Goal: Task Accomplishment & Management: Use online tool/utility

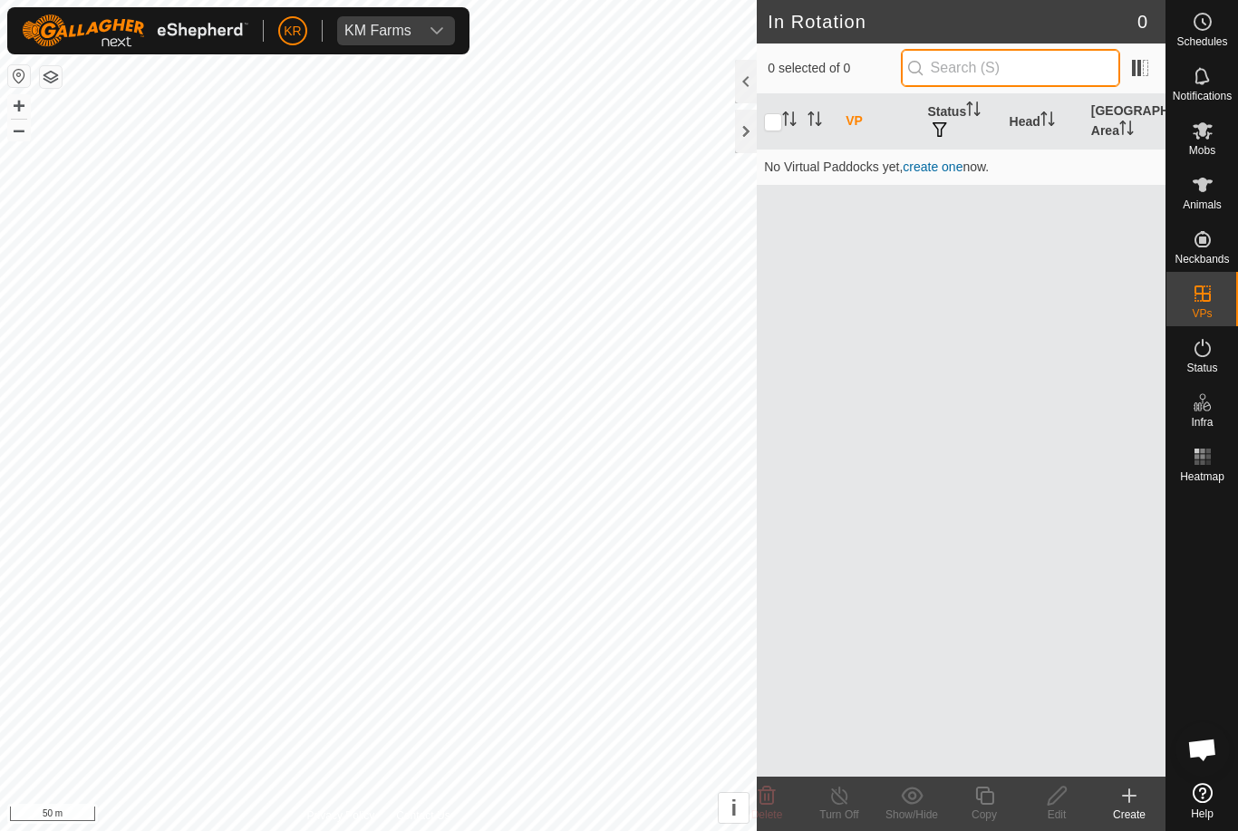
click at [1064, 72] on input "text" at bounding box center [1010, 68] width 219 height 38
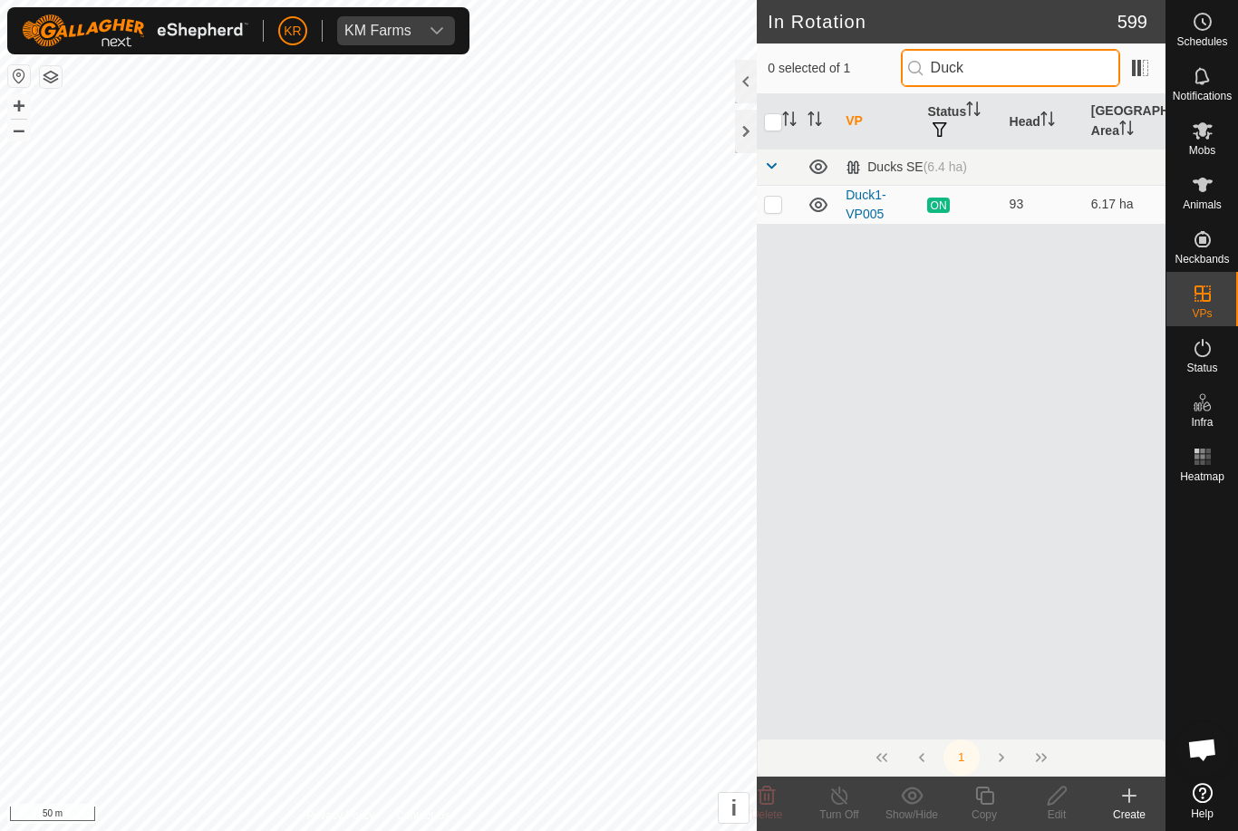
type input "Duck"
click at [758, 217] on td at bounding box center [778, 204] width 43 height 39
checkbox input "true"
click at [989, 799] on icon at bounding box center [984, 796] width 23 height 22
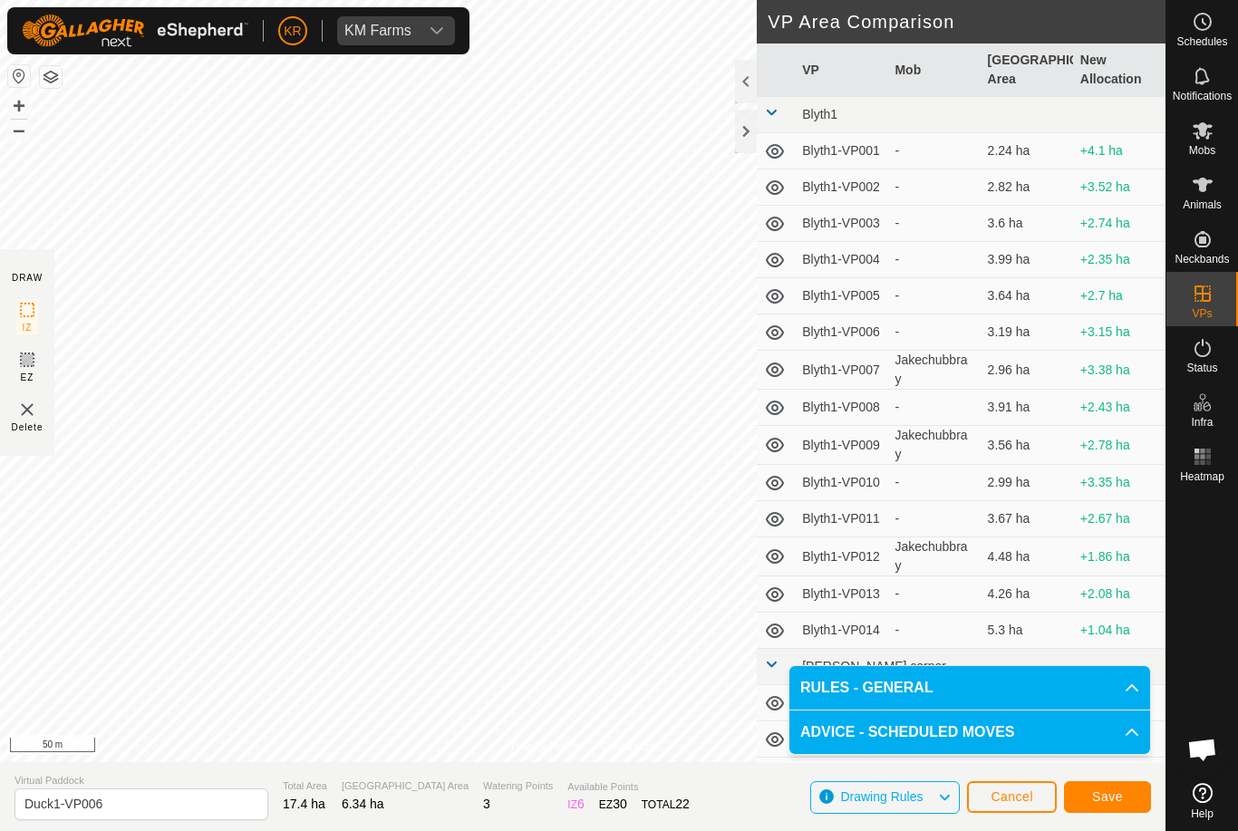
click at [1128, 793] on button "Save" at bounding box center [1107, 797] width 87 height 32
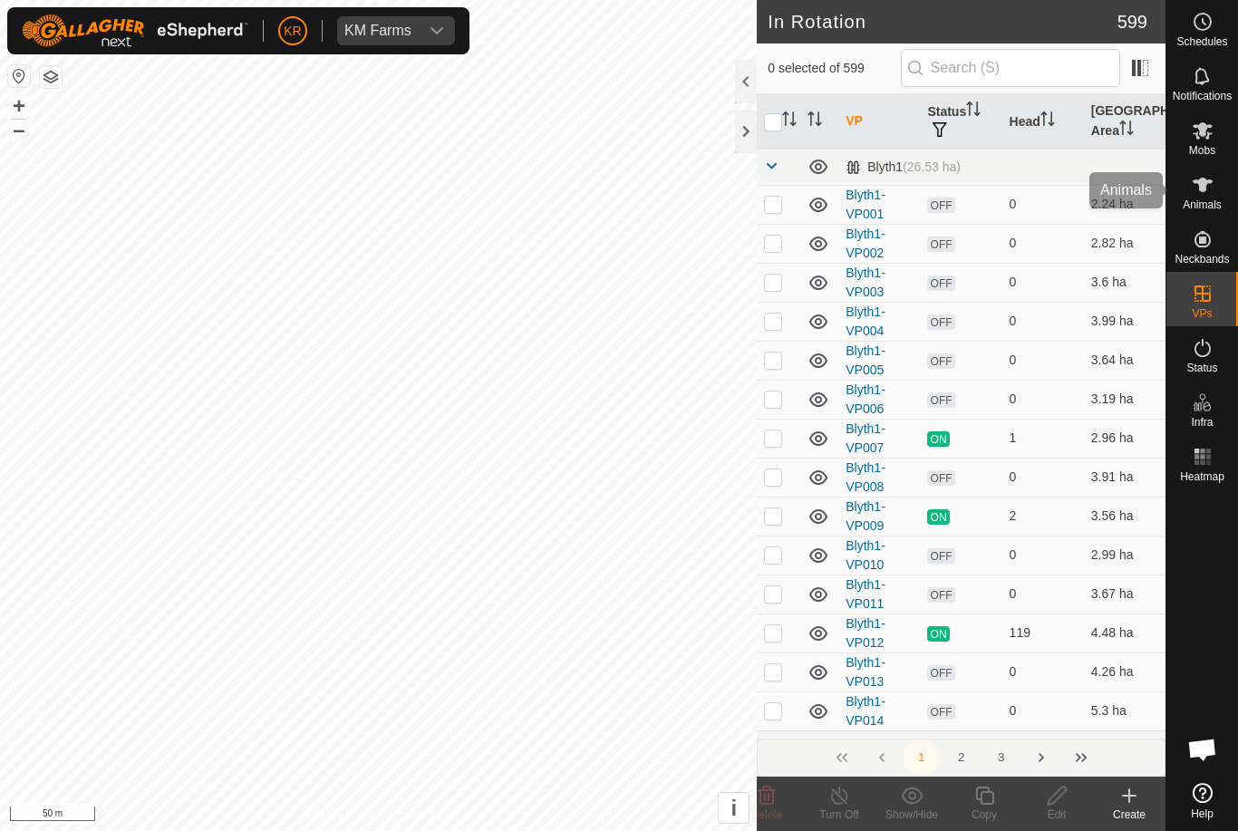
click at [1208, 165] on div "Animals" at bounding box center [1202, 190] width 72 height 54
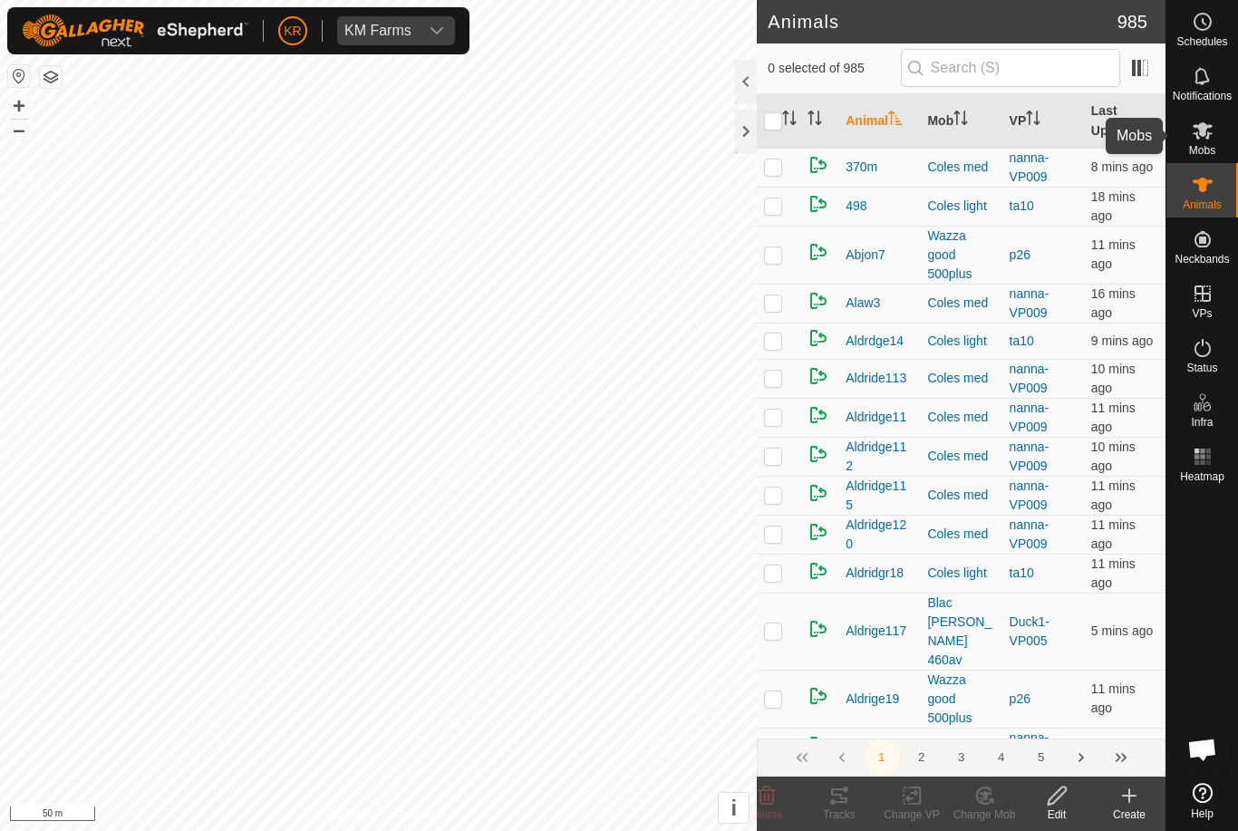
click at [1214, 134] on es-mob-svg-icon at bounding box center [1202, 130] width 33 height 29
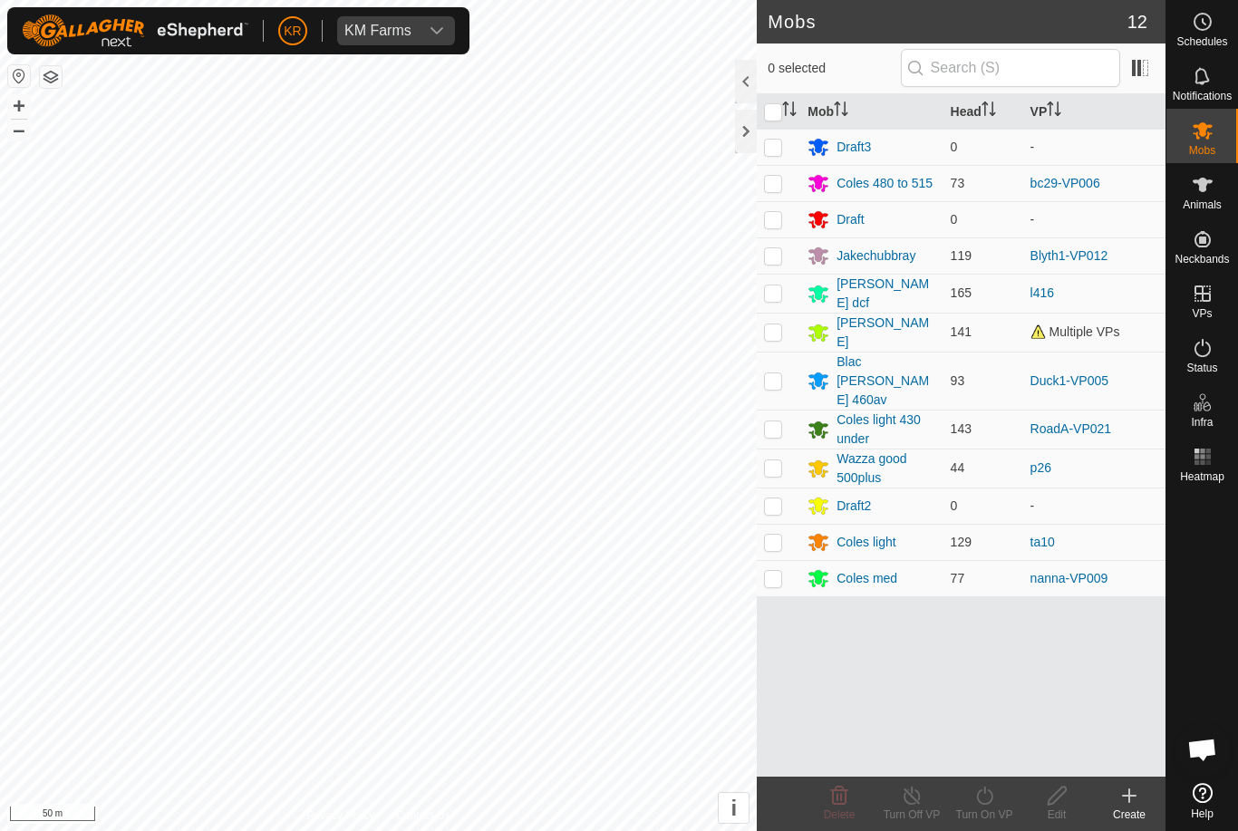
click at [767, 373] on td at bounding box center [778, 381] width 43 height 58
checkbox input "true"
click at [998, 803] on turn-on-svg-icon at bounding box center [984, 796] width 72 height 22
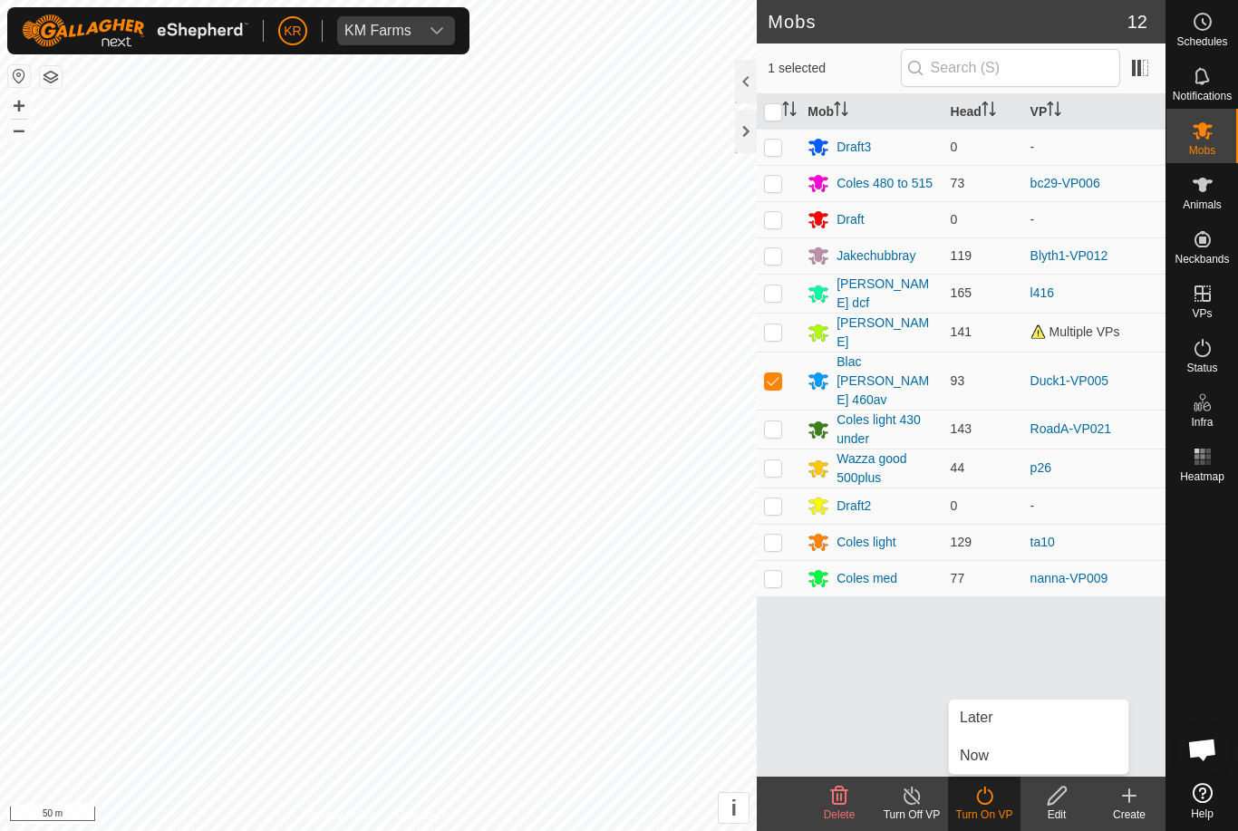
click at [1002, 756] on link "Now" at bounding box center [1038, 756] width 179 height 36
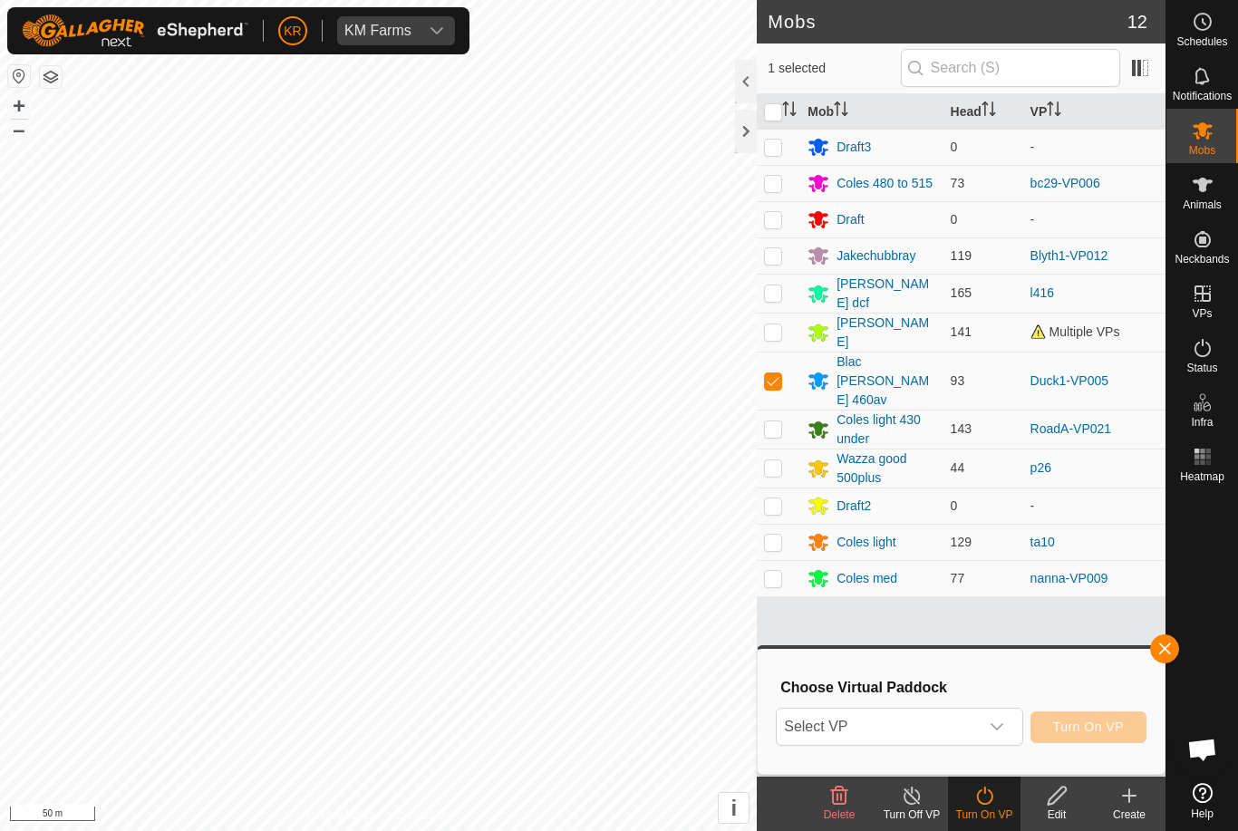
click at [990, 733] on icon "dropdown trigger" at bounding box center [996, 726] width 14 height 14
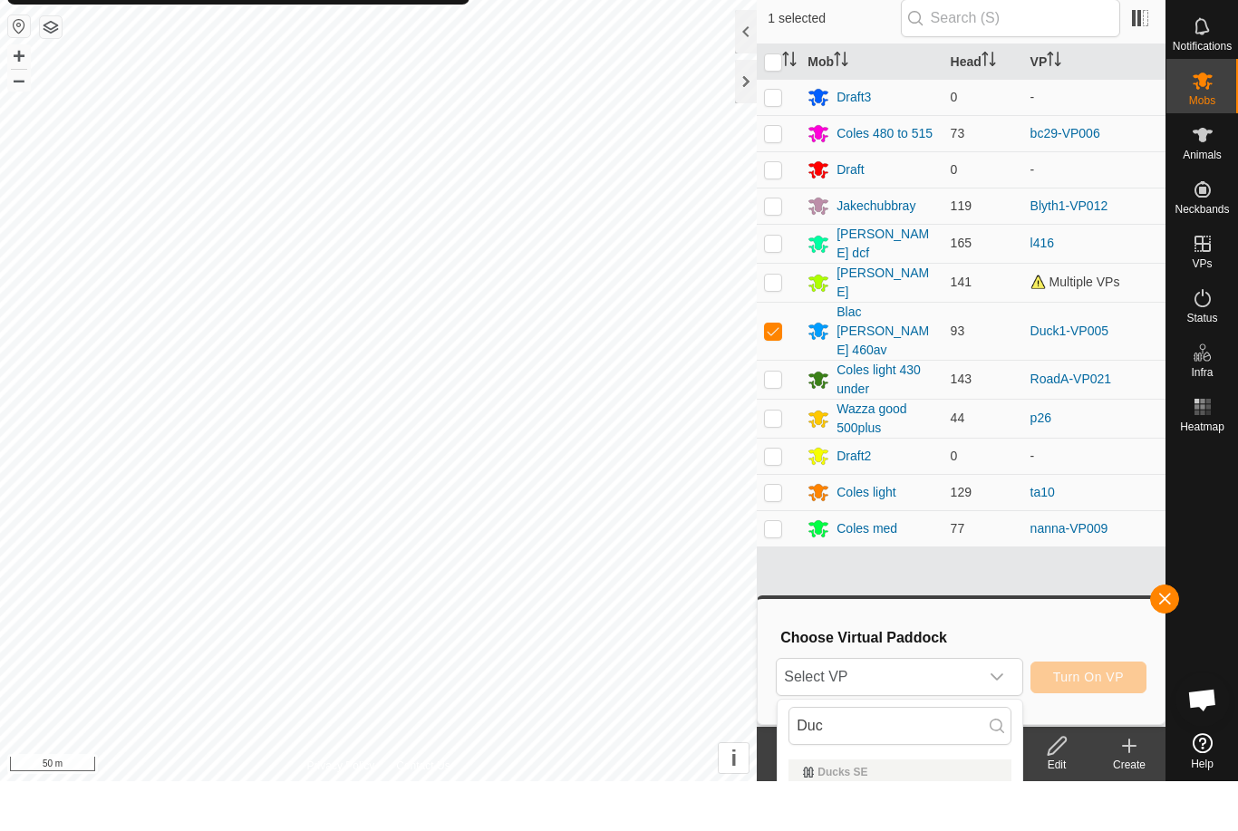
type input "Duck"
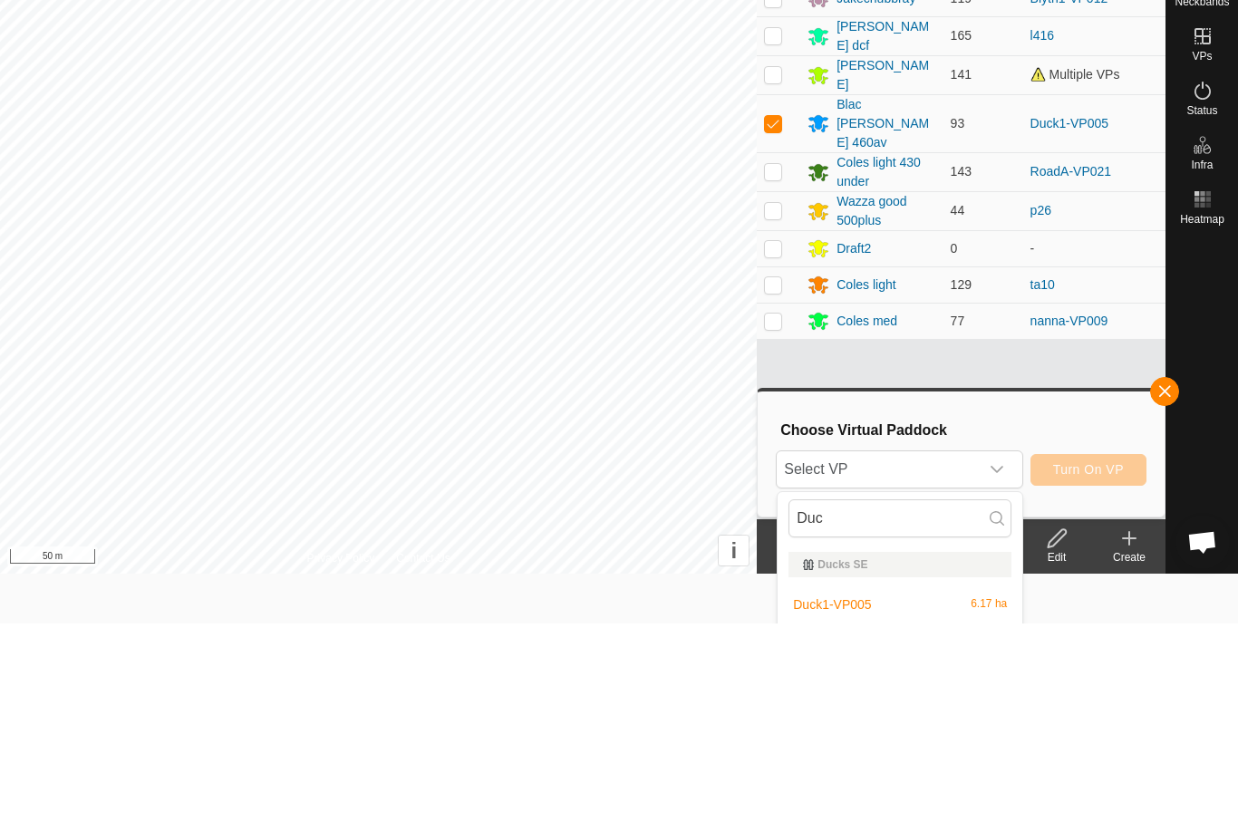
scroll to position [88, 0]
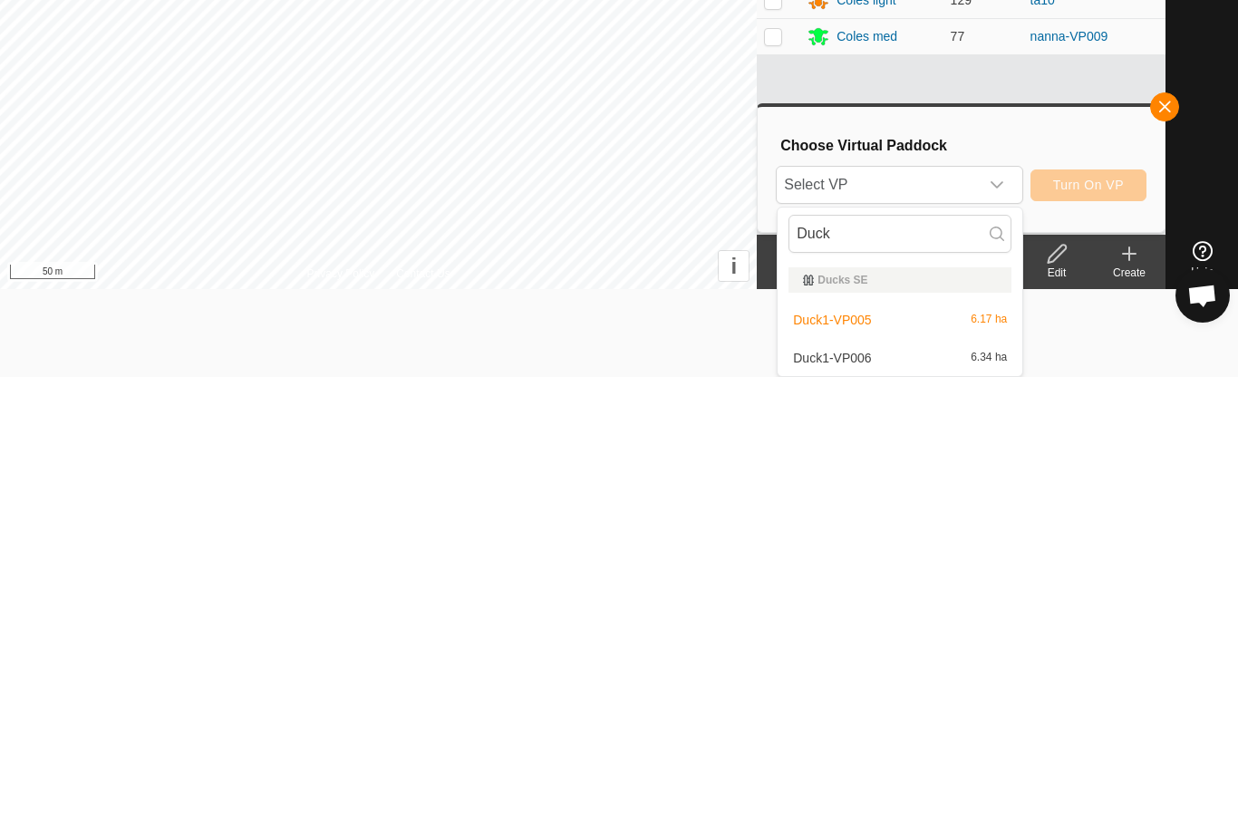
type input "Duck"
click at [886, 801] on div "Duck1-VP006 6.34 ha" at bounding box center [899, 812] width 223 height 22
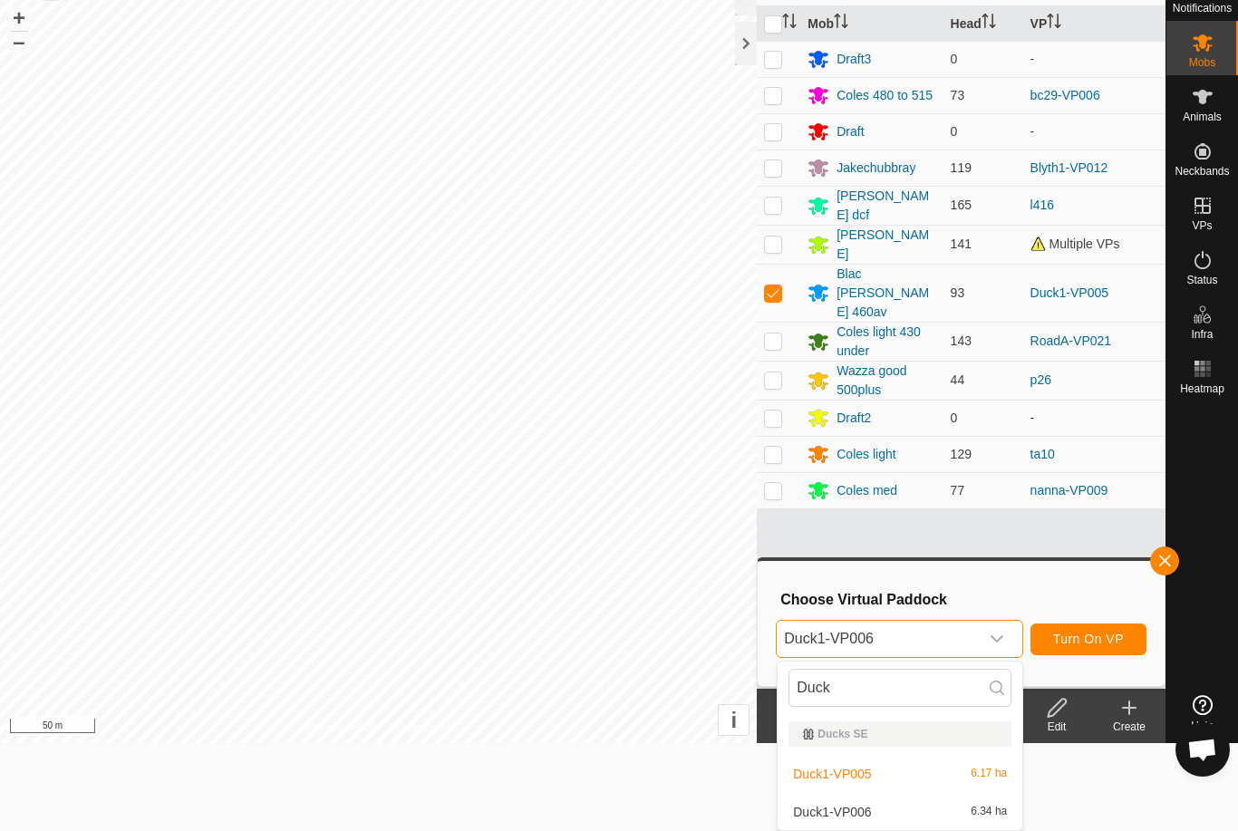
scroll to position [0, 0]
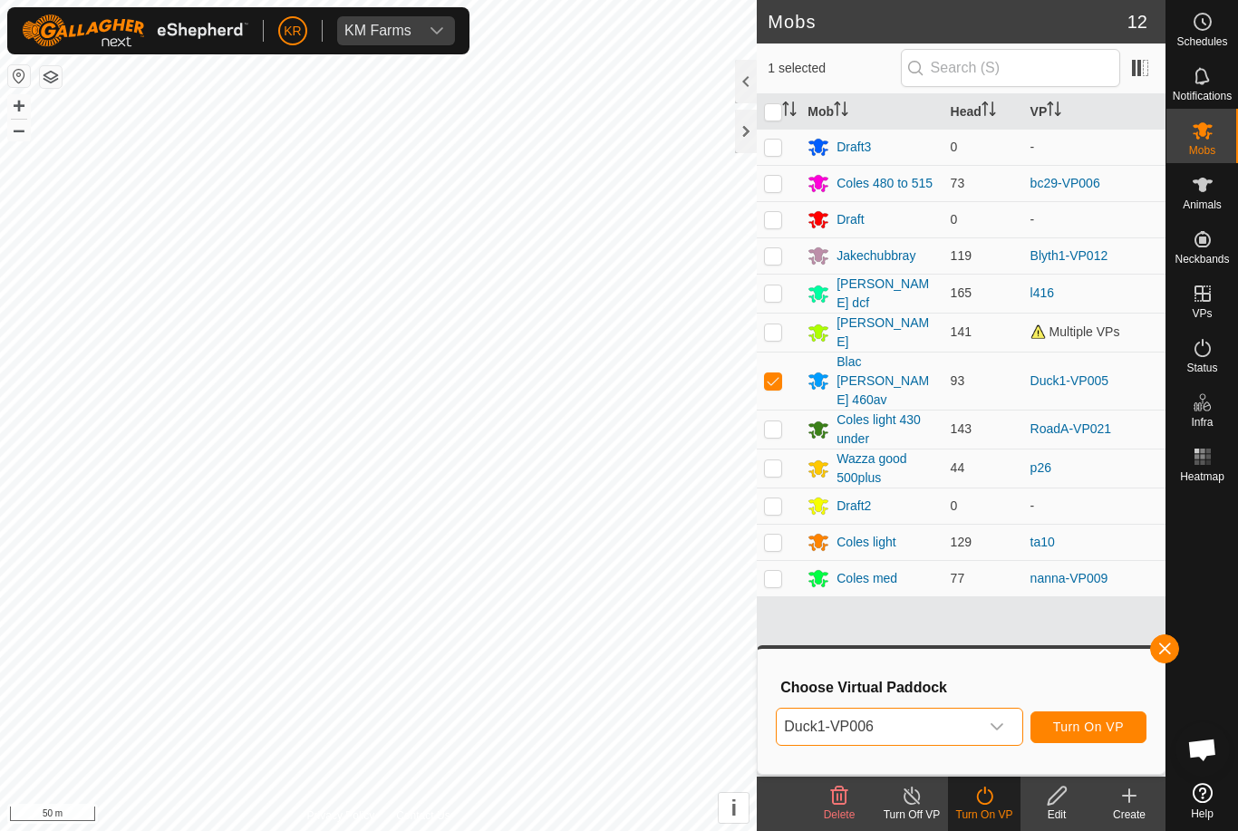
click at [1093, 724] on span "Turn On VP" at bounding box center [1088, 726] width 71 height 14
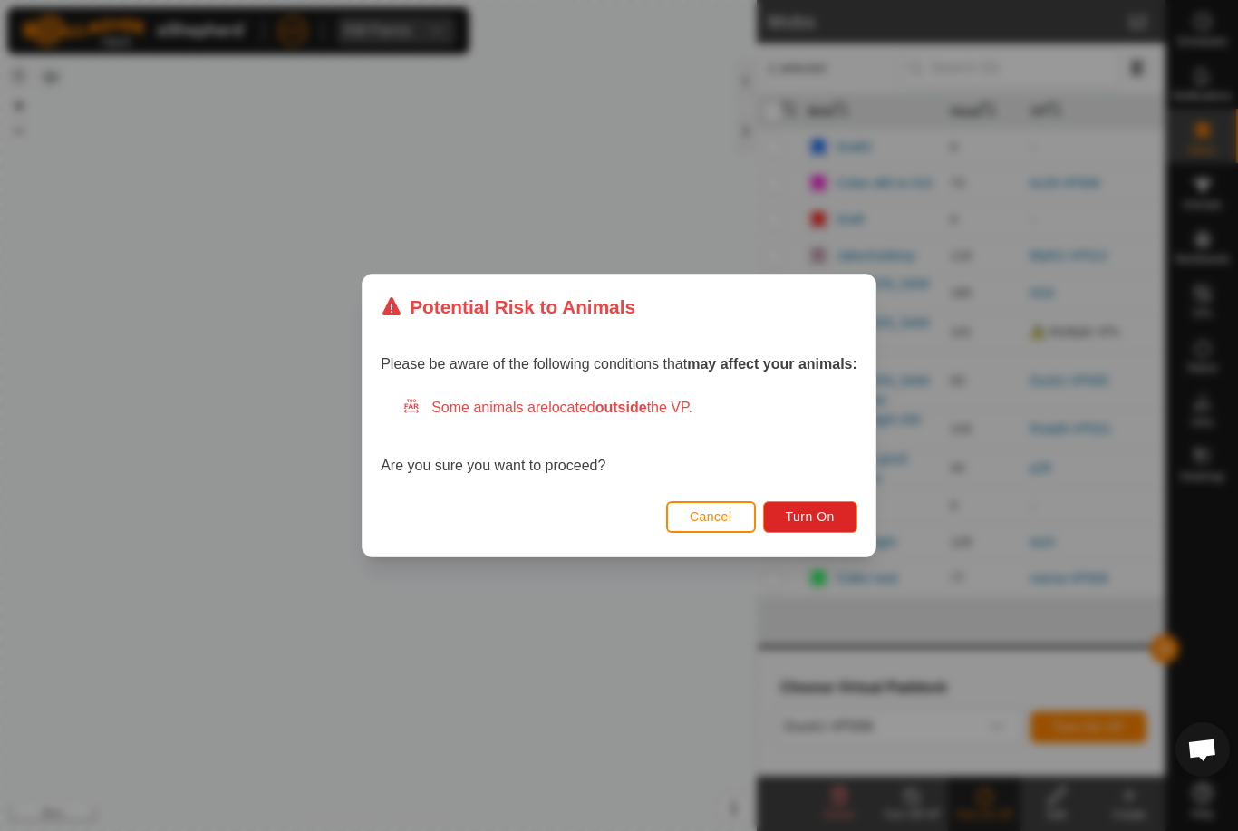
click at [845, 519] on button "Turn On" at bounding box center [810, 517] width 94 height 32
